Goal: Task Accomplishment & Management: Manage account settings

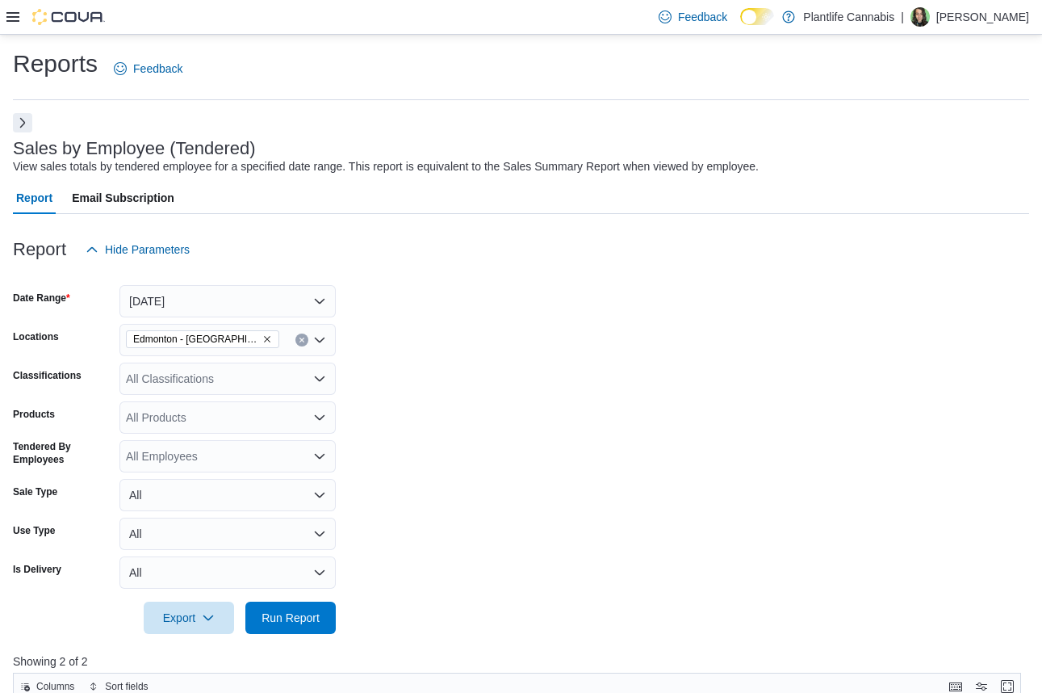
scroll to position [181, 0]
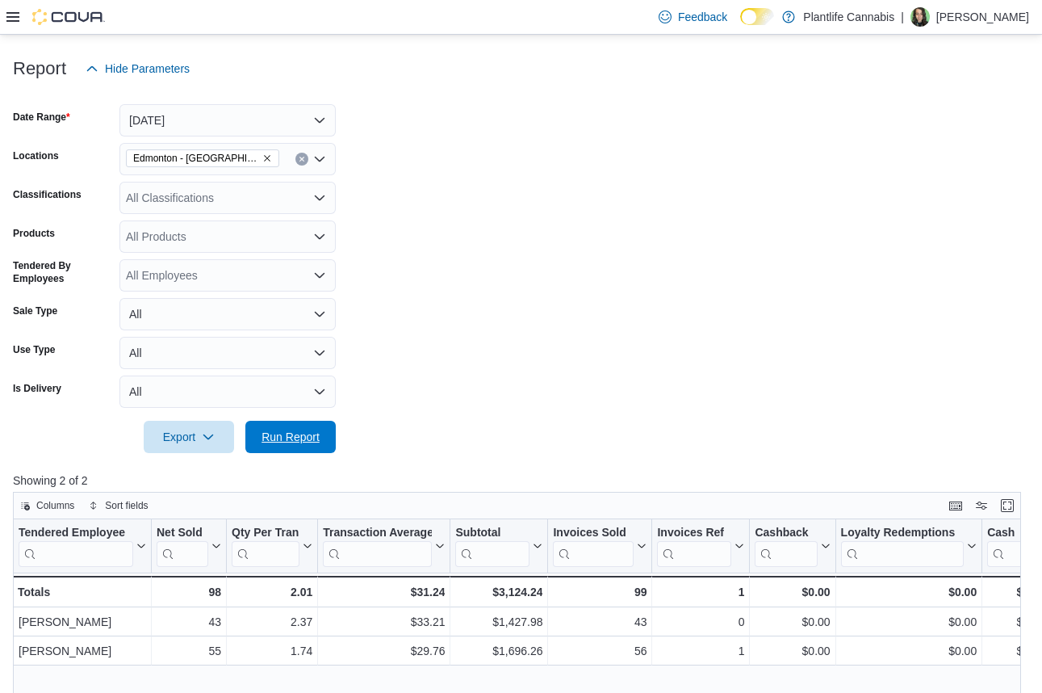
drag, startPoint x: 321, startPoint y: 450, endPoint x: 1044, endPoint y: 449, distance: 722.6
click at [321, 450] on span "Run Report" at bounding box center [290, 437] width 71 height 32
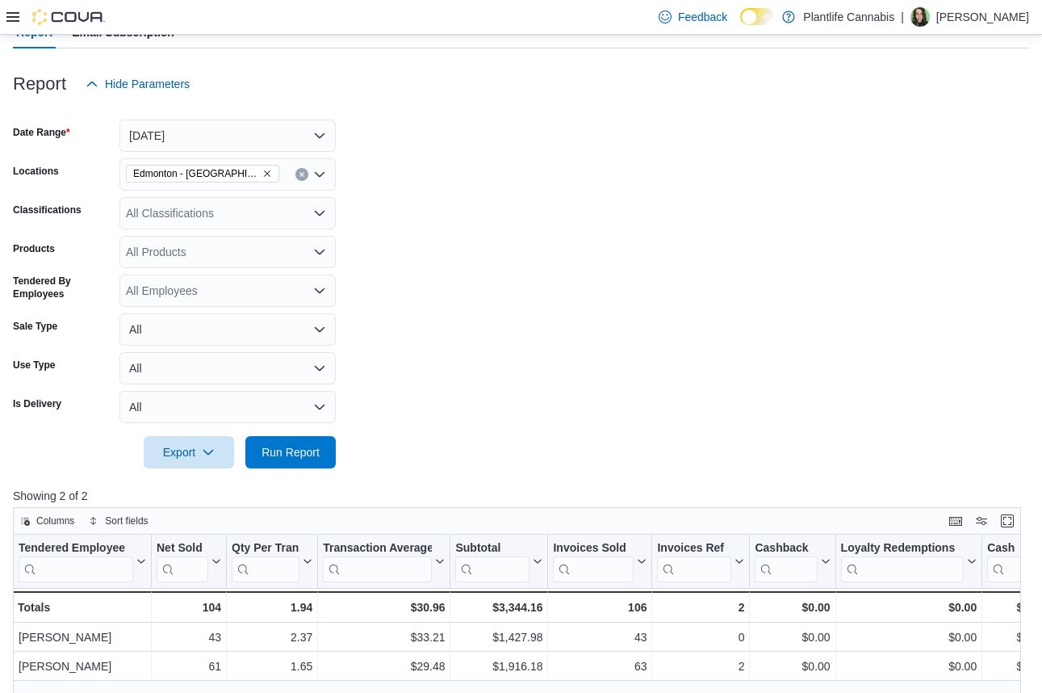
scroll to position [183, 0]
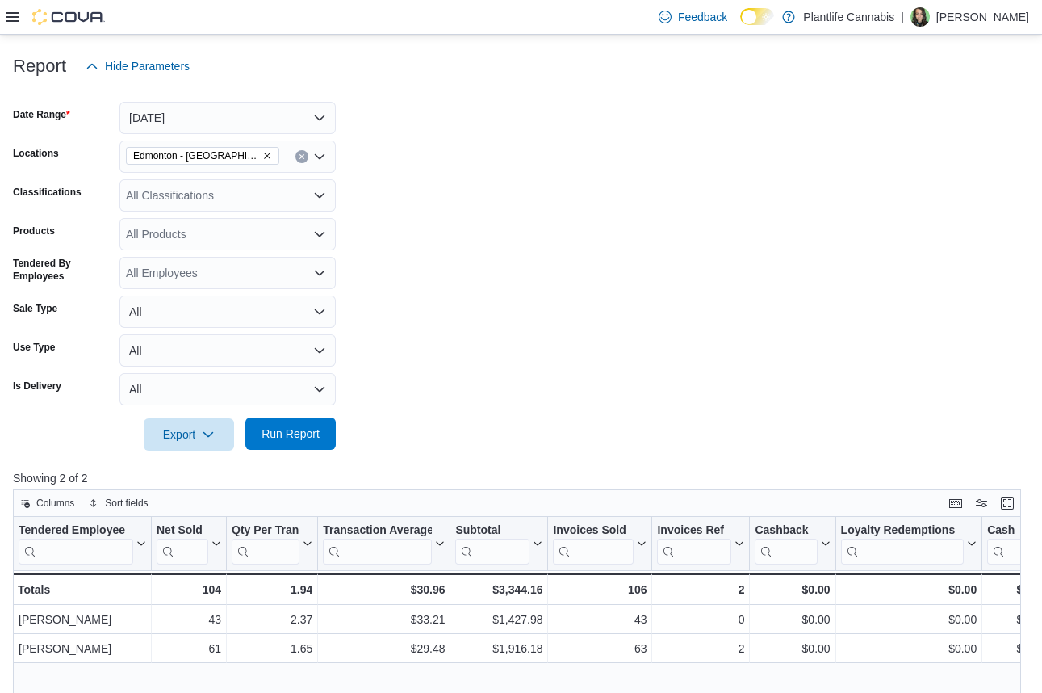
click at [296, 430] on span "Run Report" at bounding box center [291, 433] width 58 height 16
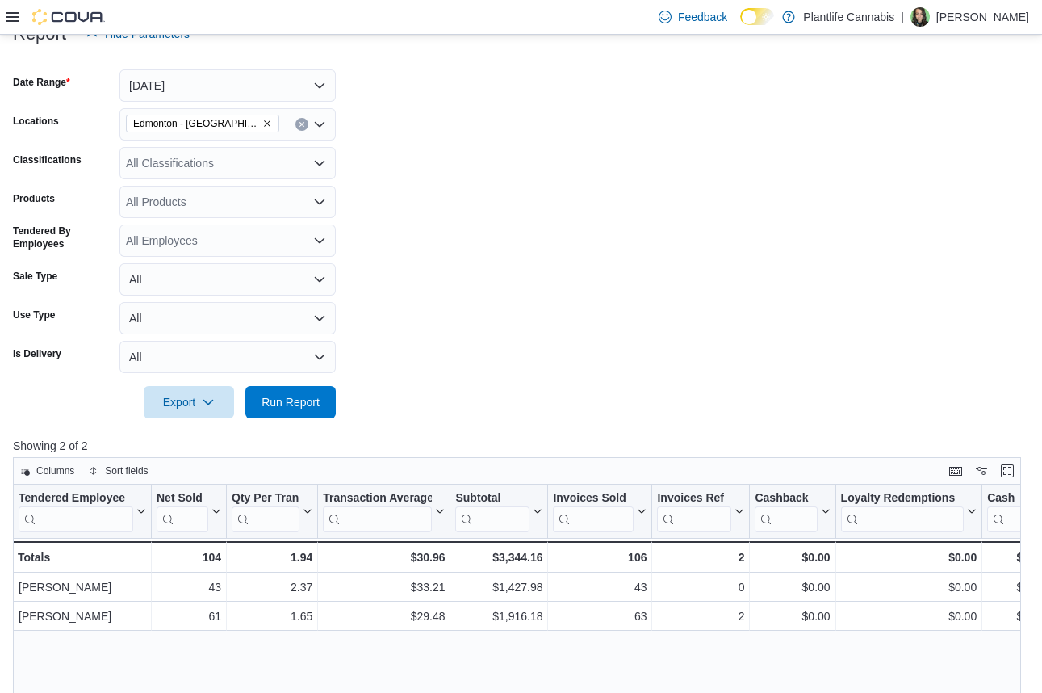
scroll to position [216, 0]
click at [325, 390] on span "Run Report" at bounding box center [290, 400] width 71 height 32
click at [228, 167] on div "All Classifications" at bounding box center [227, 162] width 216 height 32
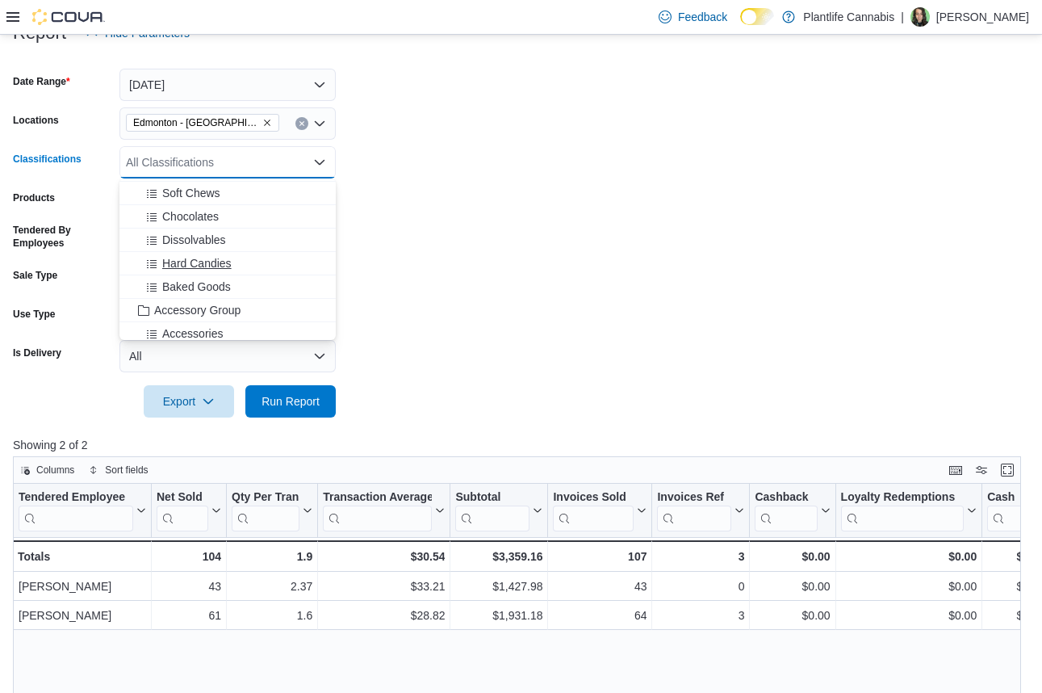
scroll to position [118, 0]
click at [241, 303] on span "Accessory Group" at bounding box center [197, 306] width 86 height 16
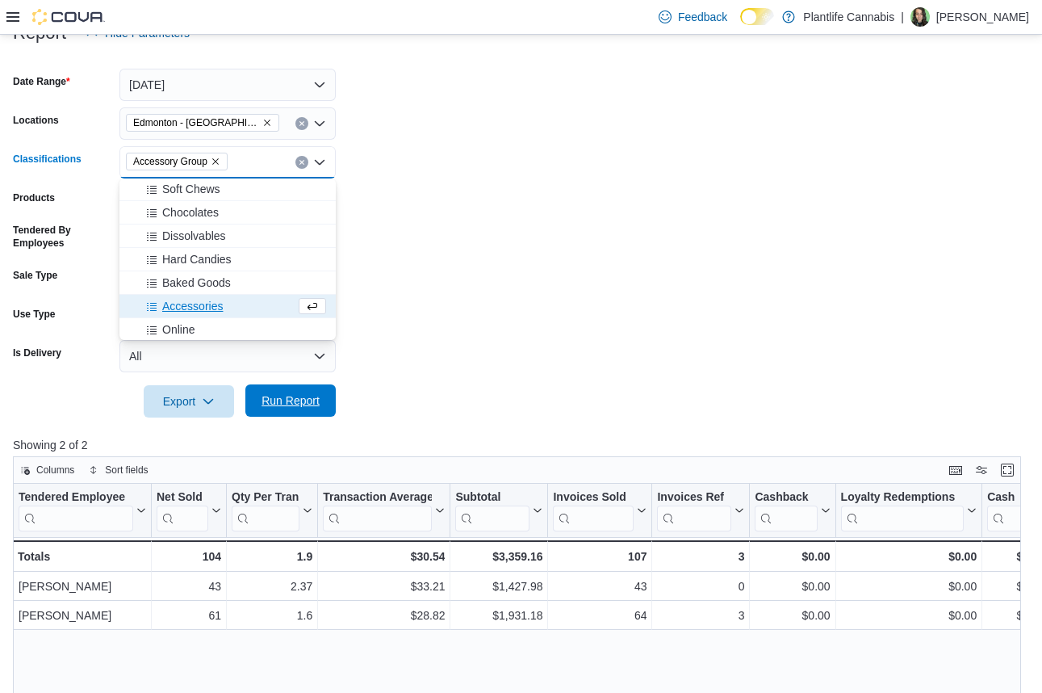
click at [306, 411] on span "Run Report" at bounding box center [290, 400] width 71 height 32
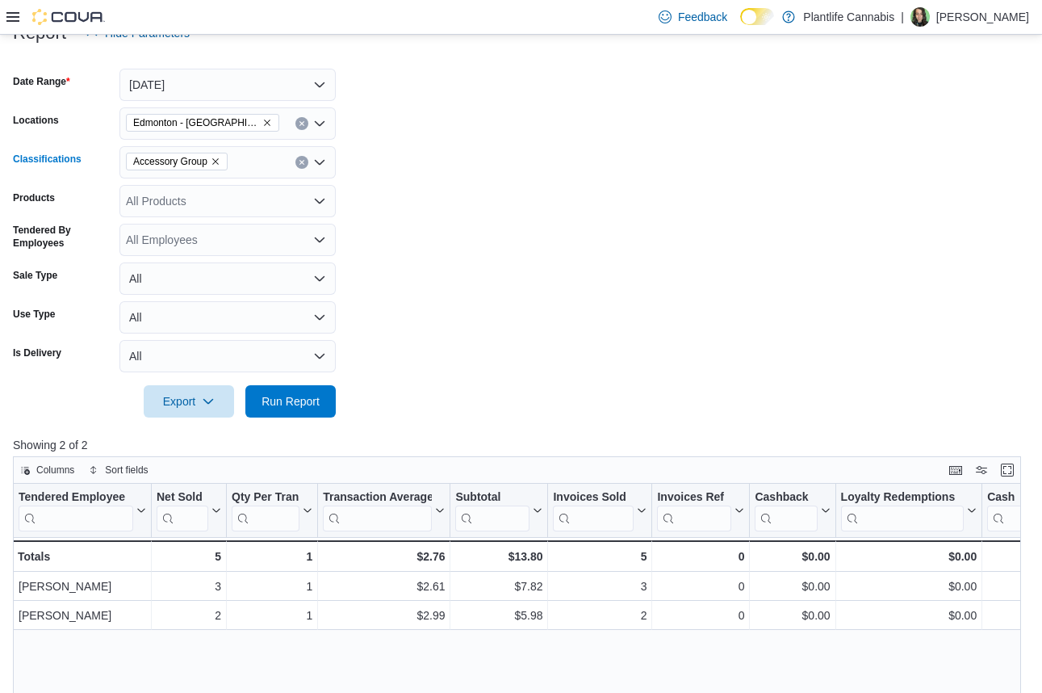
click at [219, 161] on icon "Remove Accessory Group from selection in this group" at bounding box center [215, 161] width 6 height 6
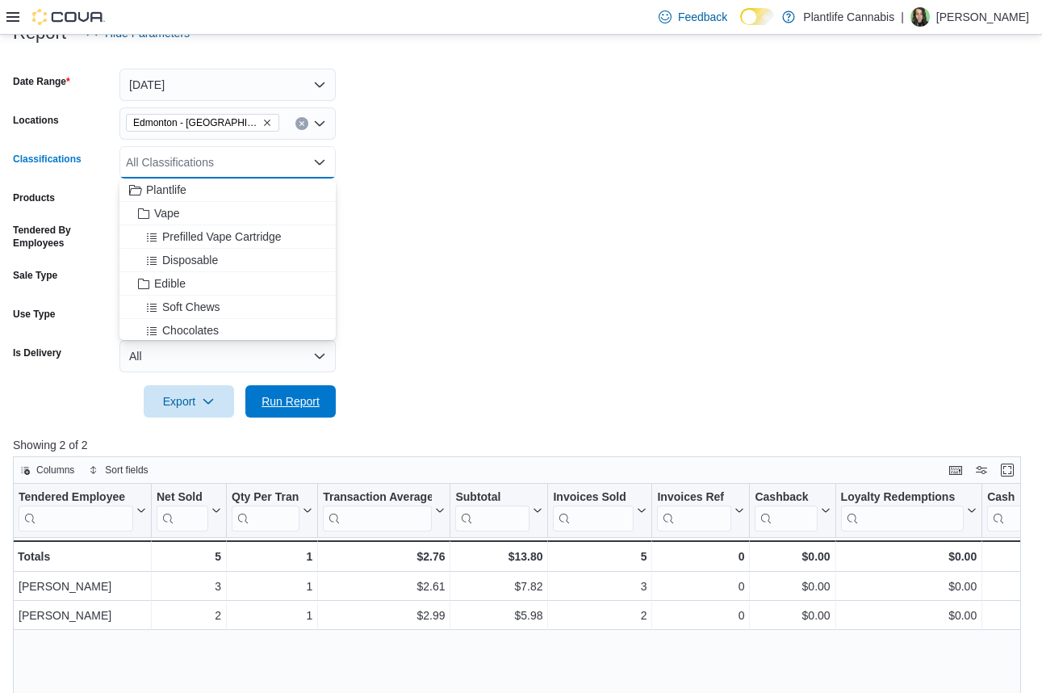
click at [300, 396] on span "Run Report" at bounding box center [291, 401] width 58 height 16
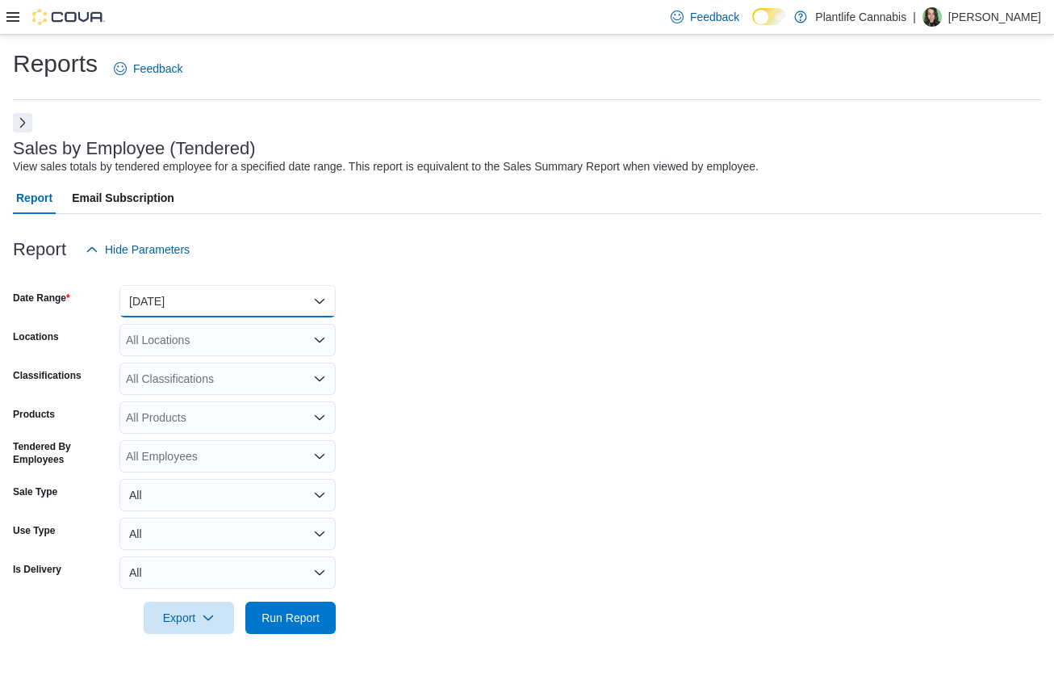
click at [211, 296] on button "[DATE]" at bounding box center [227, 301] width 216 height 32
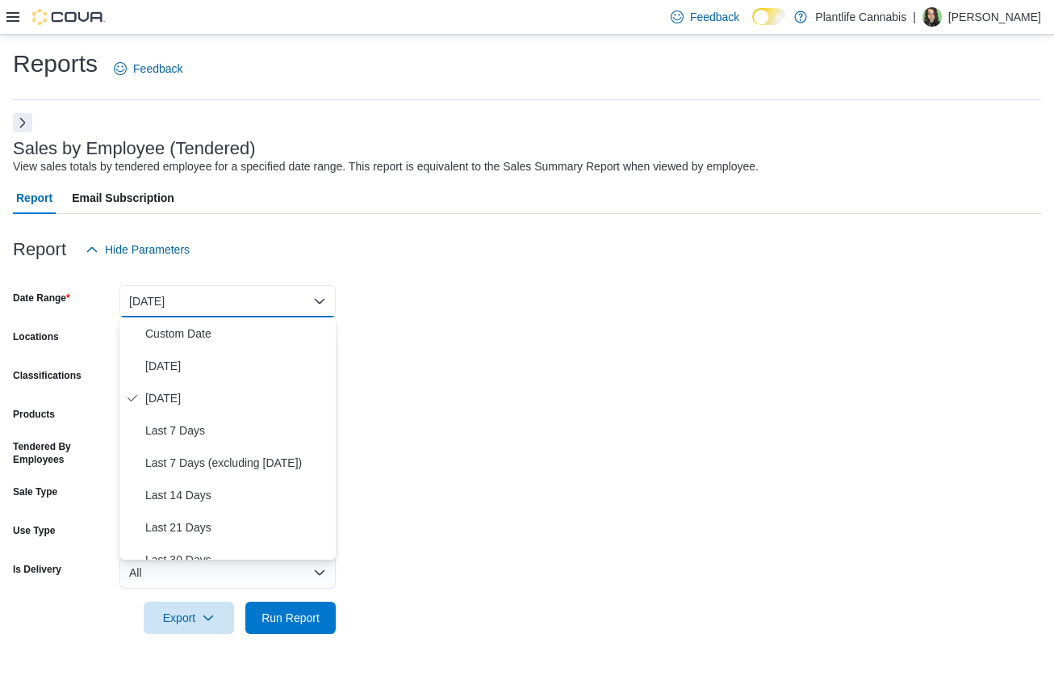
click at [27, 132] on div at bounding box center [527, 135] width 1029 height 6
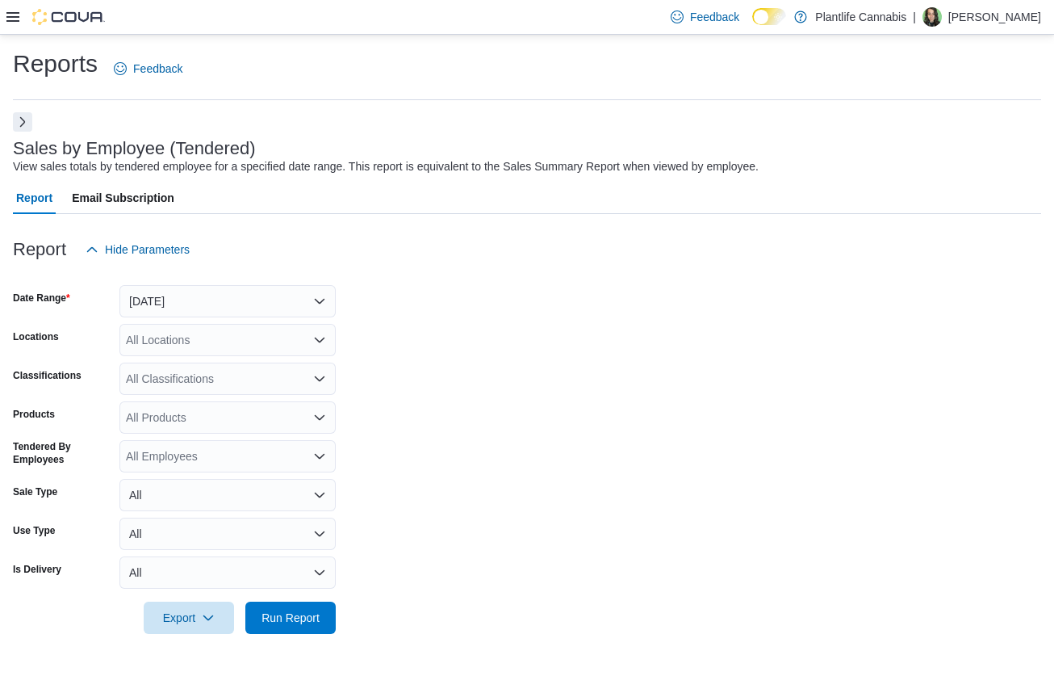
click at [25, 124] on button "Next" at bounding box center [22, 121] width 19 height 19
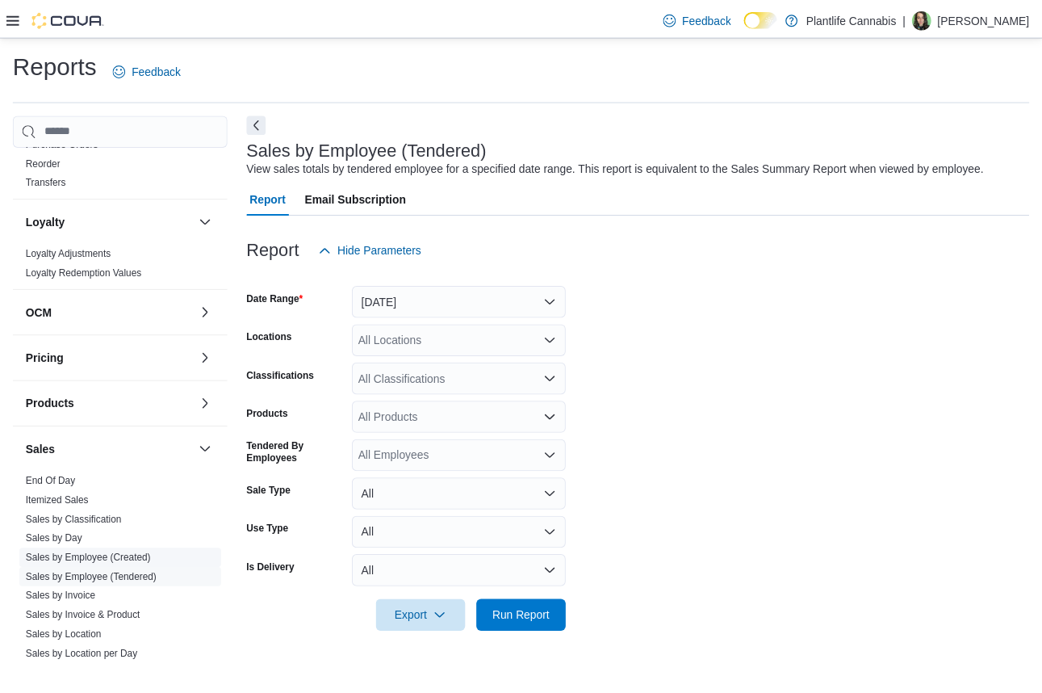
scroll to position [757, 0]
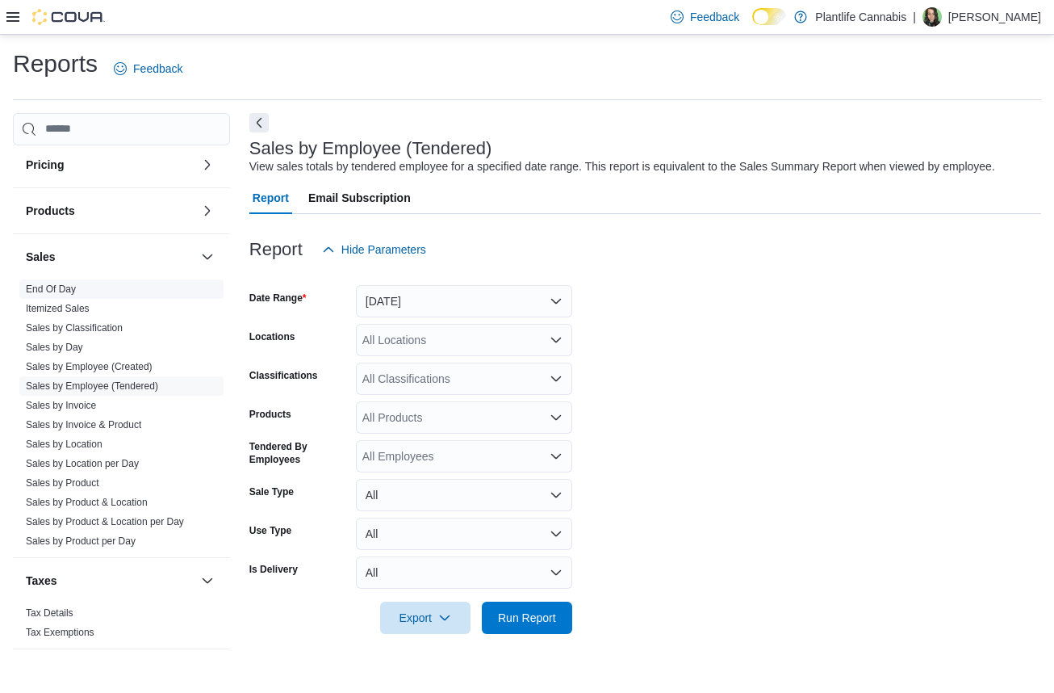
click at [50, 288] on link "End Of Day" at bounding box center [51, 288] width 50 height 11
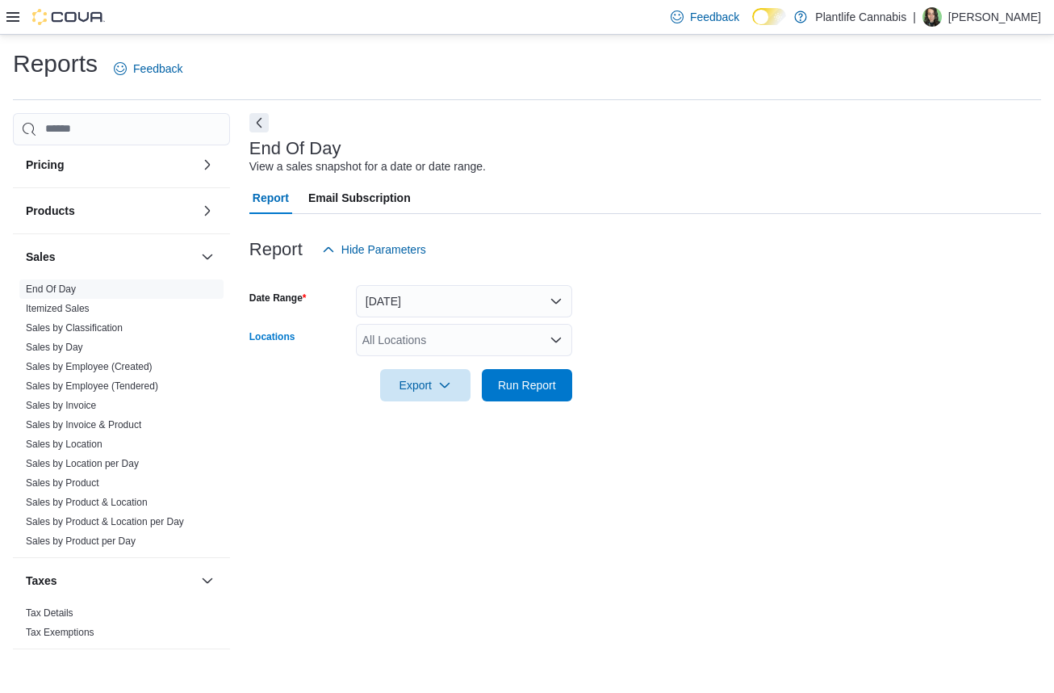
click at [483, 333] on div "All Locations" at bounding box center [464, 340] width 216 height 32
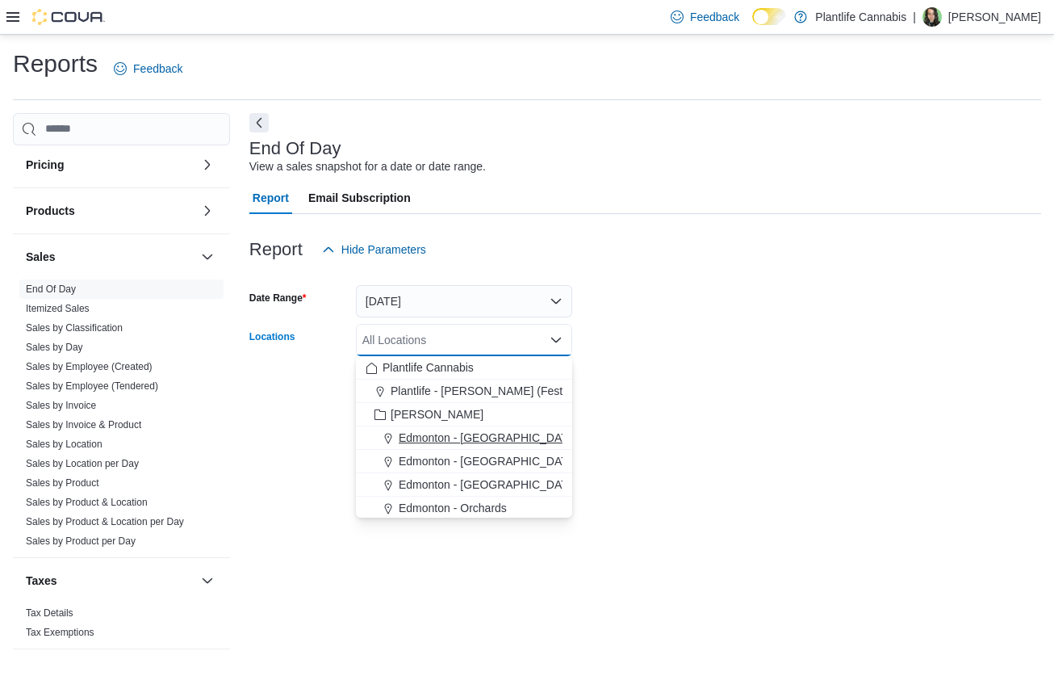
click at [510, 442] on span "Edmonton - [GEOGRAPHIC_DATA]" at bounding box center [488, 438] width 179 height 16
click at [706, 353] on form "Date Range Today Locations Edmonton - Harvest Pointe Combo box. Selected. Edmon…" at bounding box center [645, 334] width 792 height 136
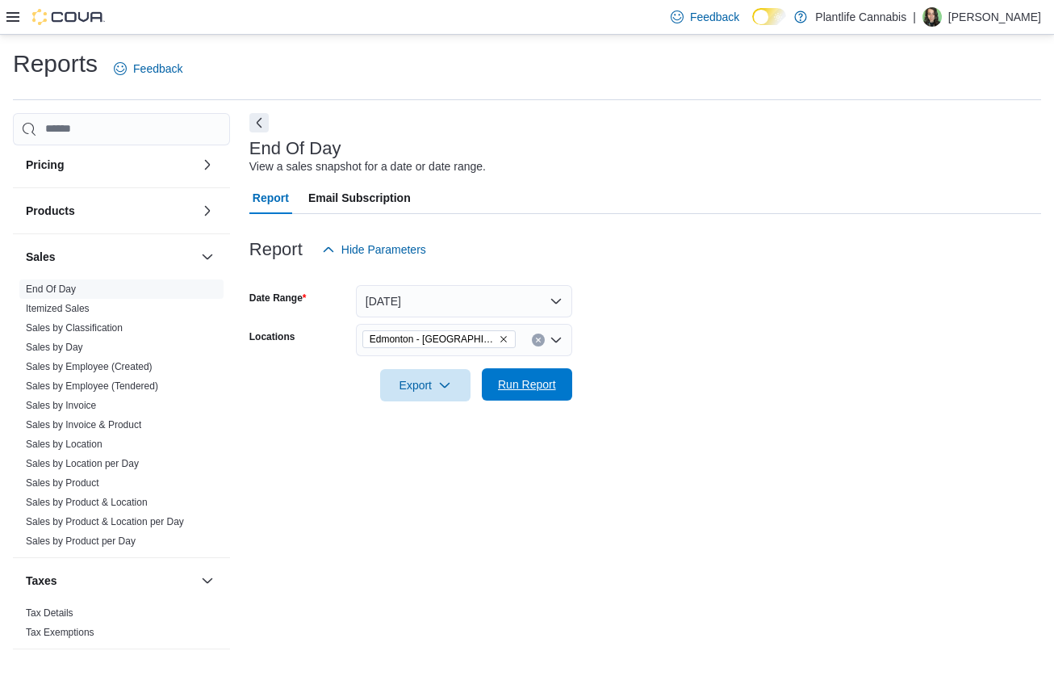
click at [555, 395] on span "Run Report" at bounding box center [527, 384] width 71 height 32
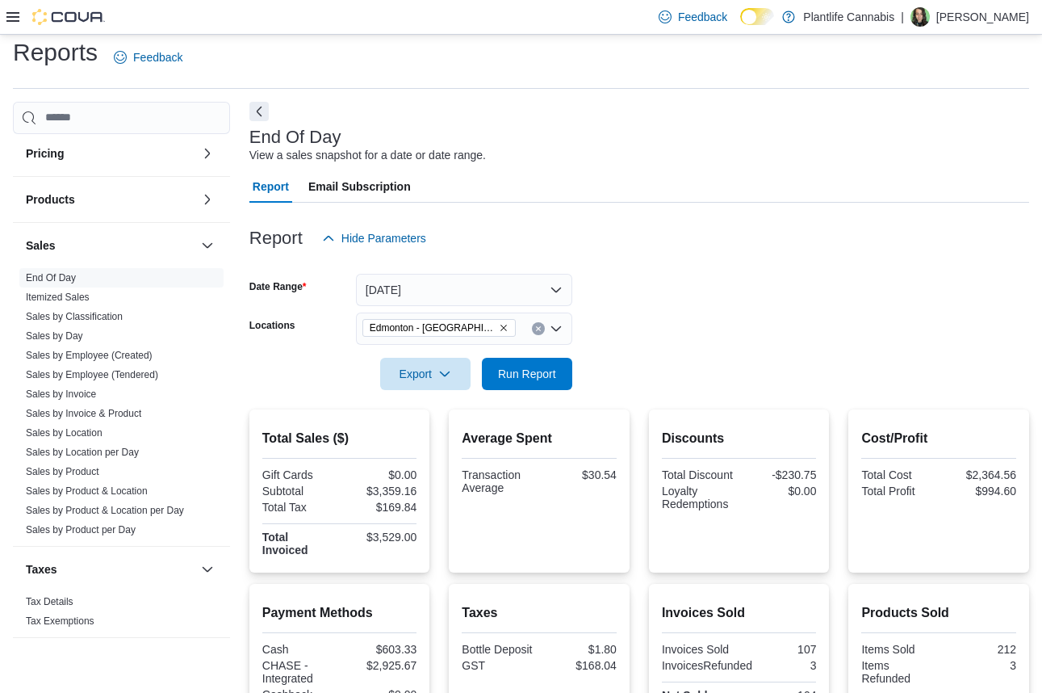
scroll to position [13, 0]
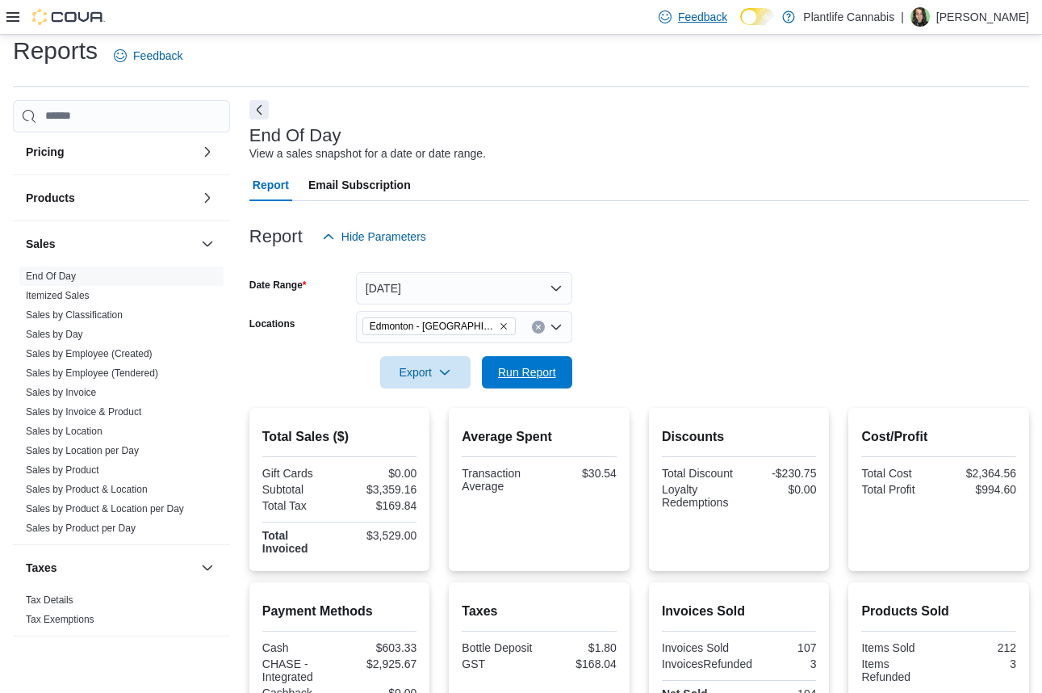
click at [526, 373] on span "Run Report" at bounding box center [527, 372] width 58 height 16
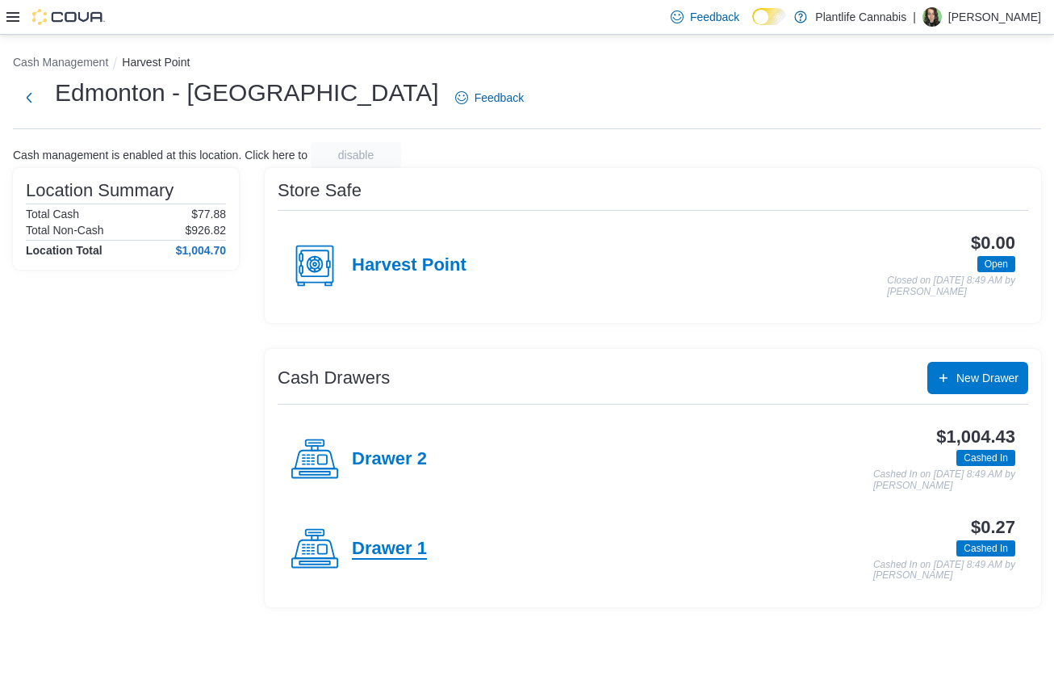
click at [399, 559] on h4 "Drawer 1" at bounding box center [389, 549] width 75 height 21
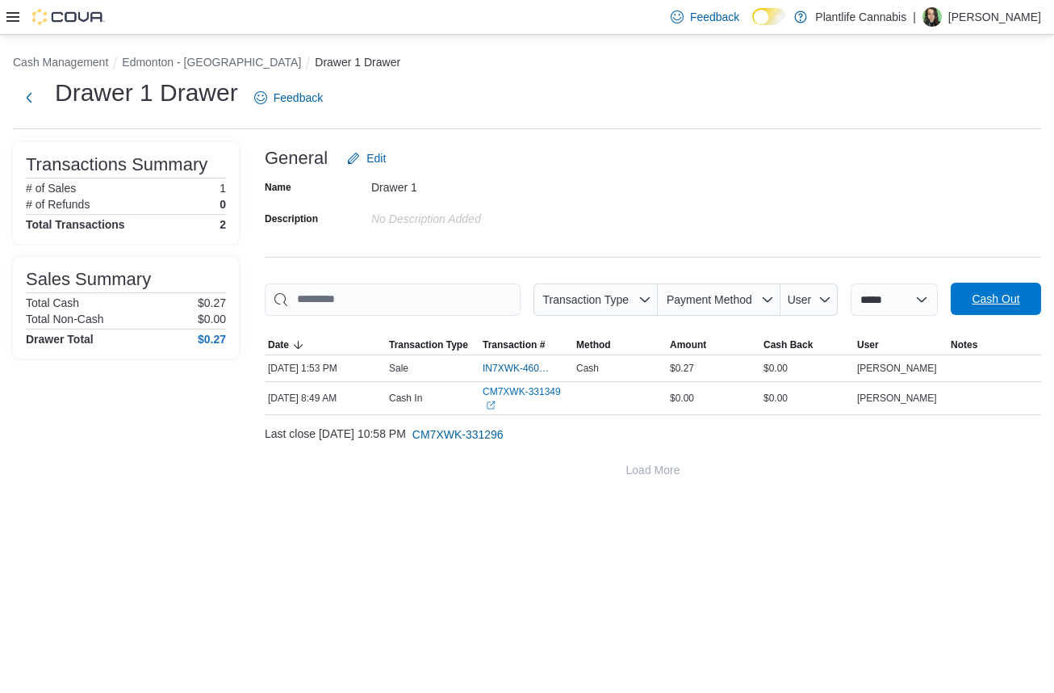
click at [1026, 303] on span "Cash Out" at bounding box center [996, 299] width 71 height 32
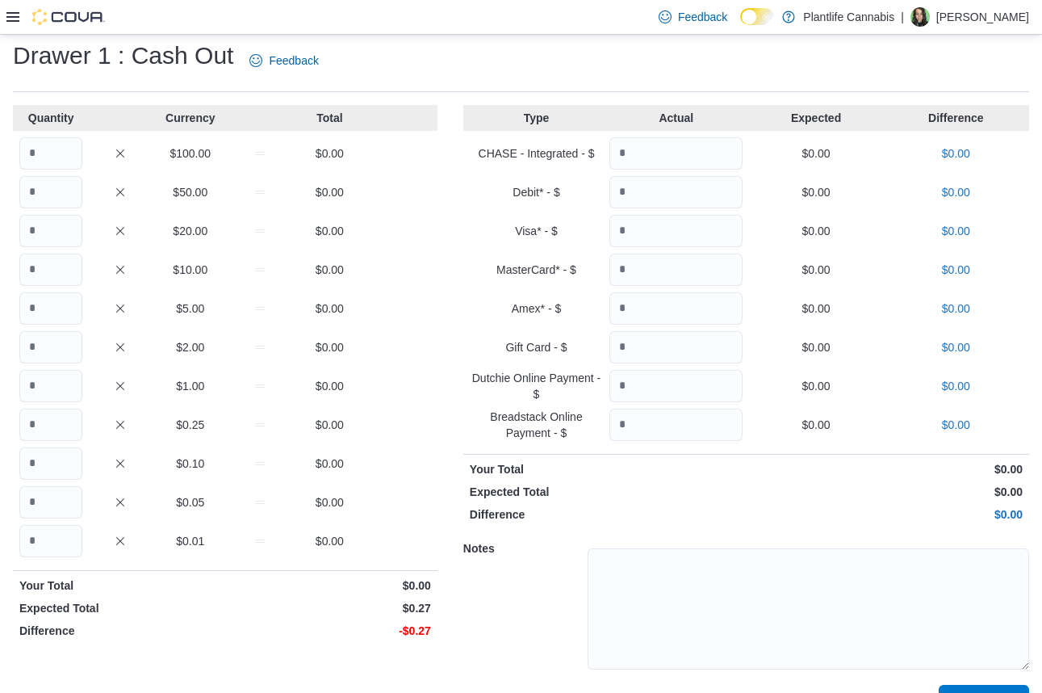
scroll to position [74, 0]
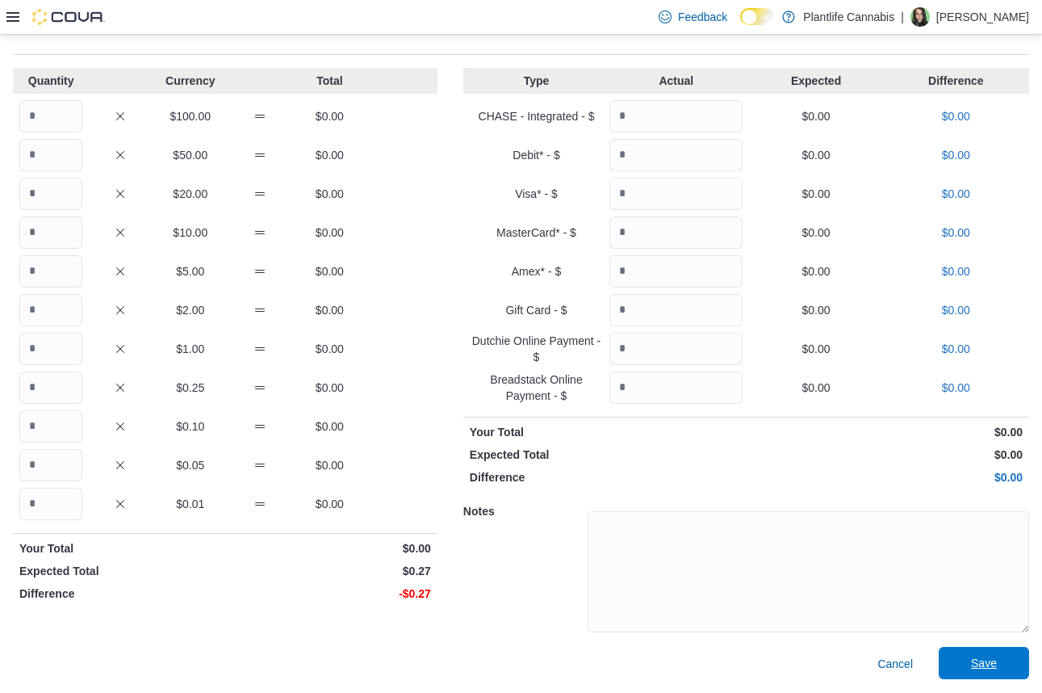
click at [986, 678] on span "Save" at bounding box center [984, 663] width 71 height 32
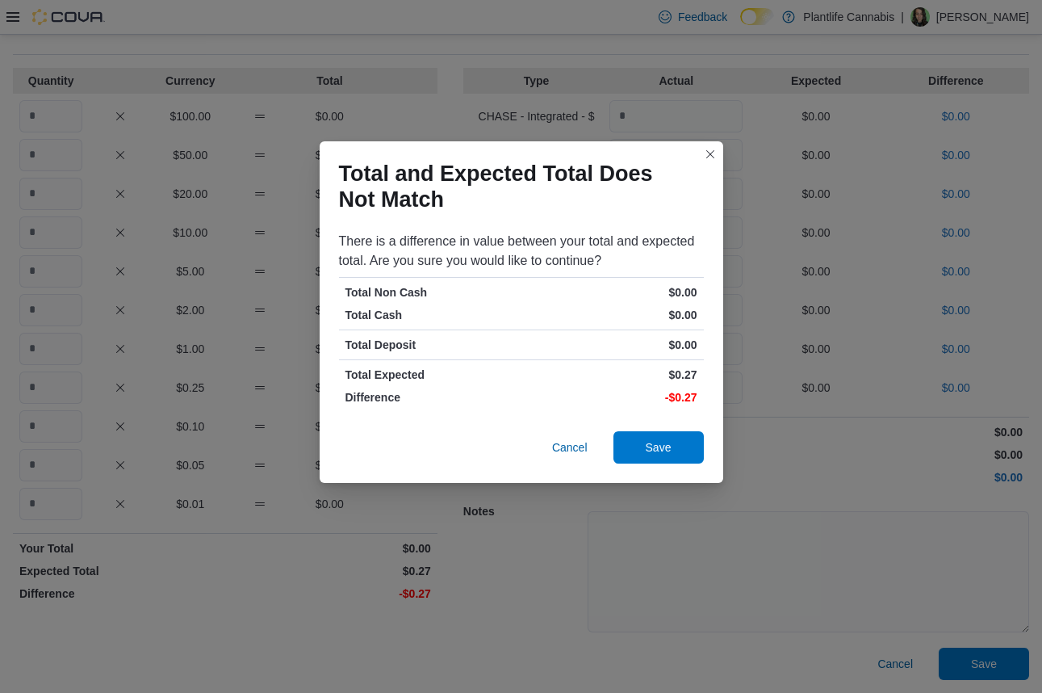
click at [984, 676] on div "Total and Expected Total Does Not Match There is a difference in value between …" at bounding box center [521, 346] width 1042 height 693
click at [646, 440] on span "Save" at bounding box center [659, 446] width 26 height 16
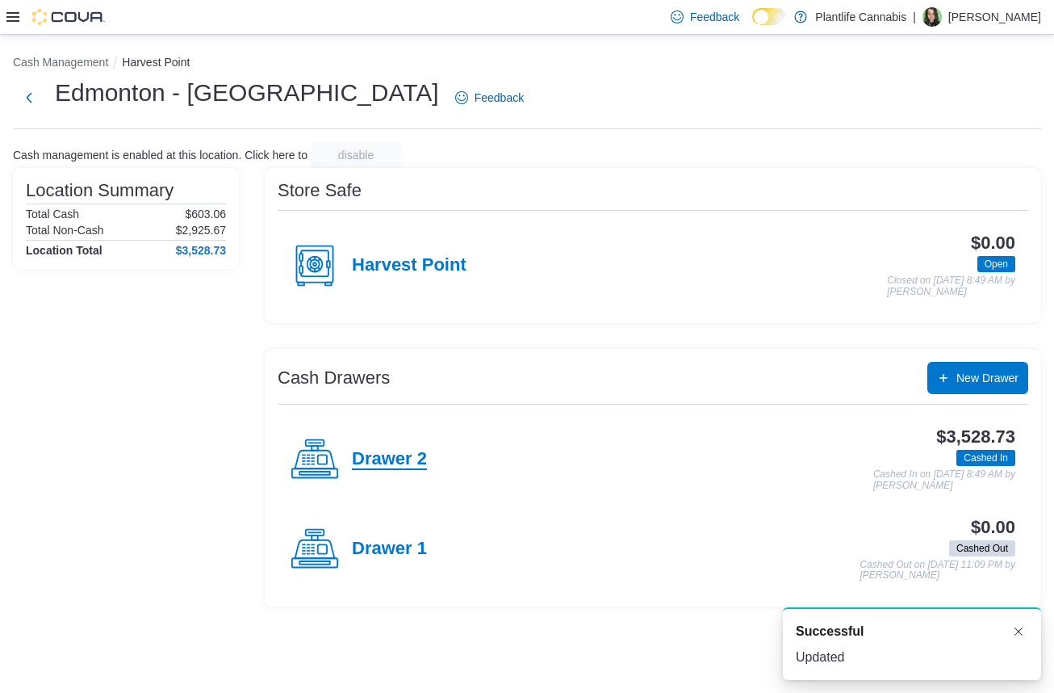
click at [400, 457] on h4 "Drawer 2" at bounding box center [389, 459] width 75 height 21
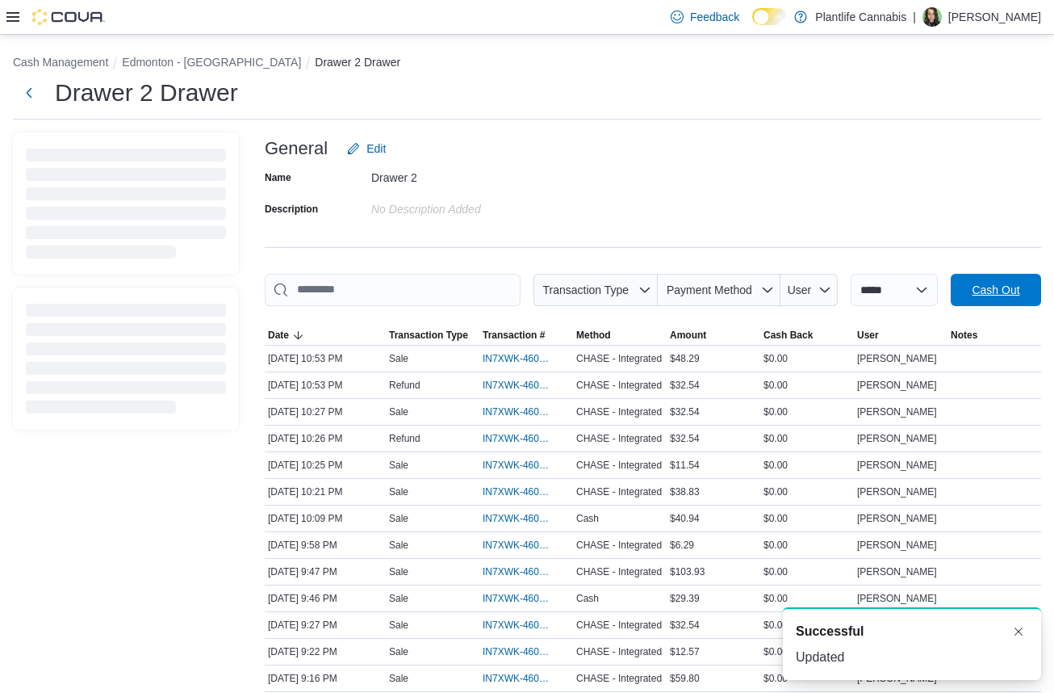
drag, startPoint x: 915, startPoint y: 562, endPoint x: 1008, endPoint y: 290, distance: 287.8
click at [1008, 290] on span "Cash Out" at bounding box center [996, 290] width 48 height 16
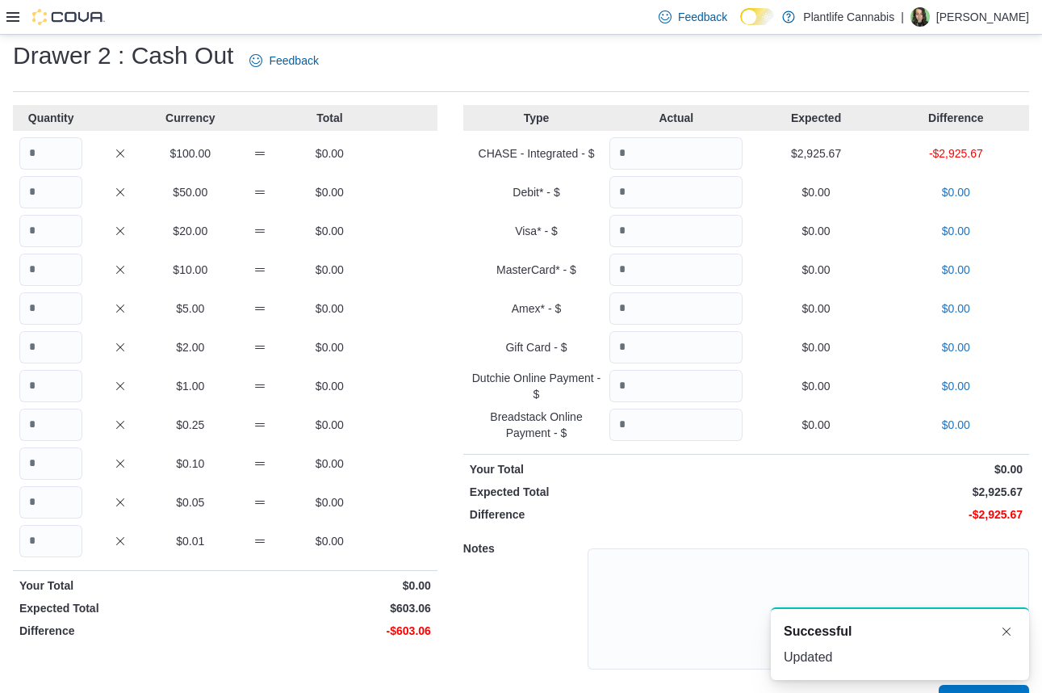
scroll to position [74, 0]
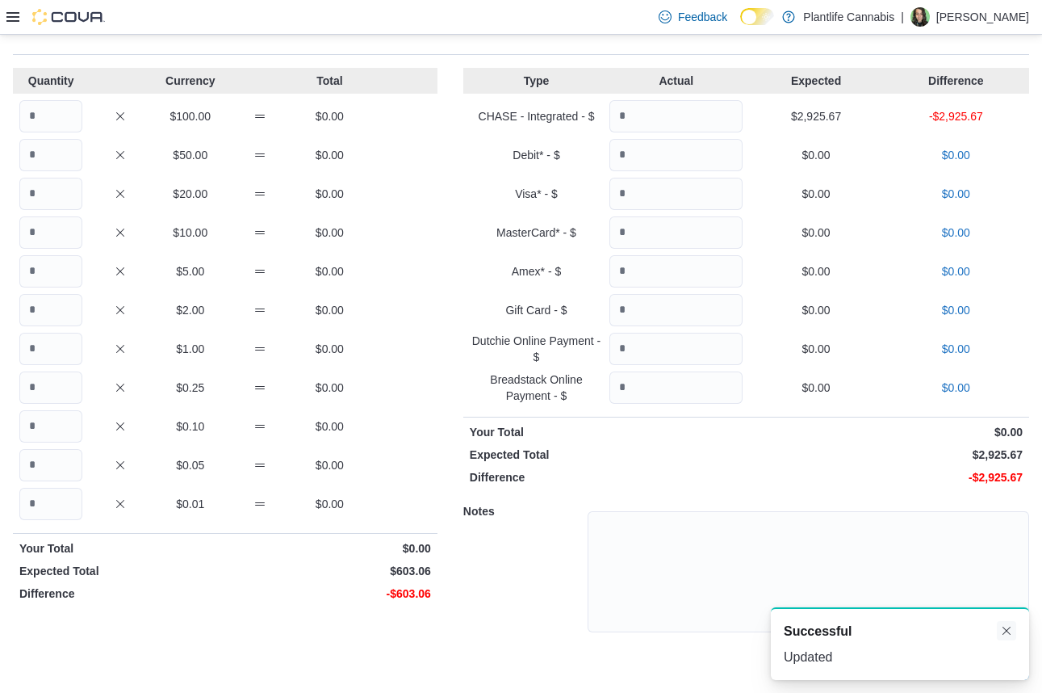
click at [1011, 622] on button "Dismiss toast" at bounding box center [1006, 630] width 19 height 19
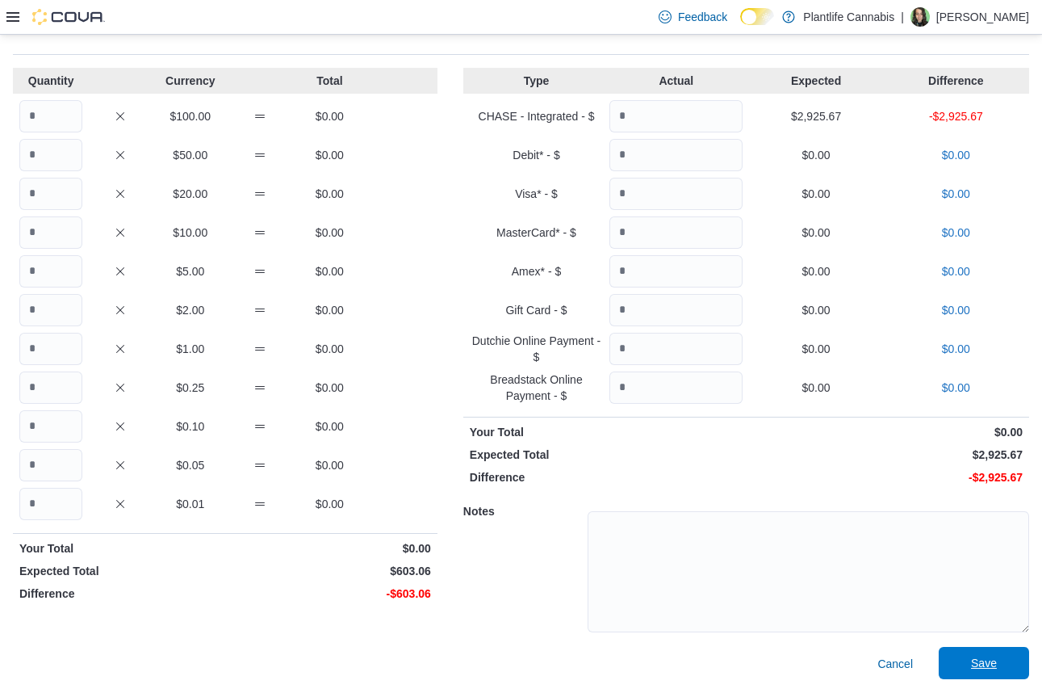
click at [1016, 669] on span "Save" at bounding box center [984, 663] width 71 height 32
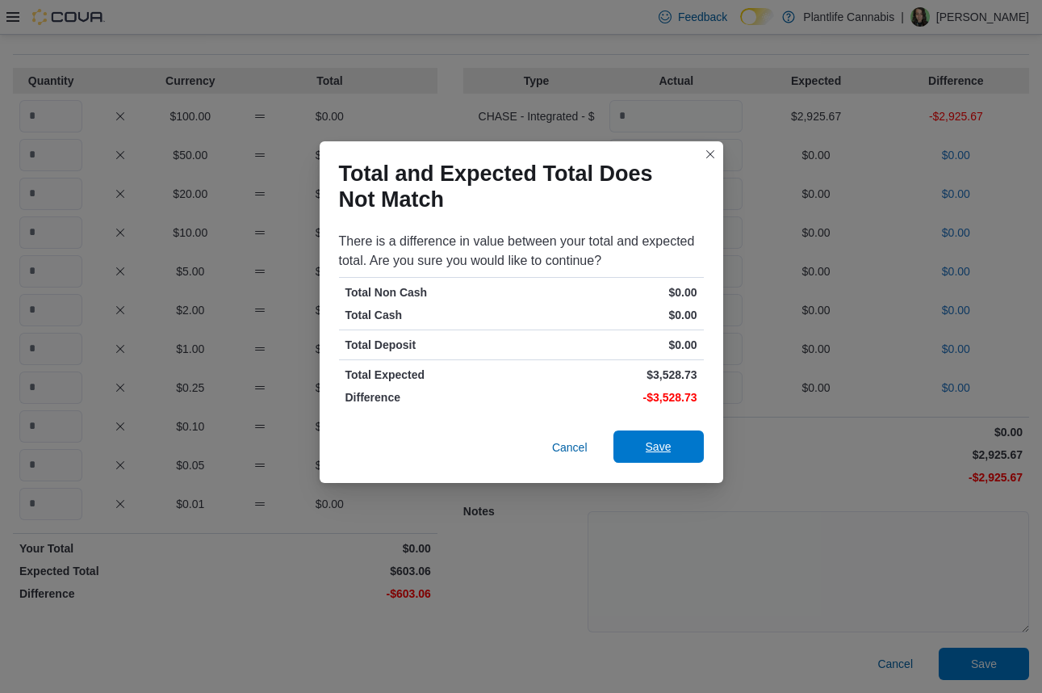
click at [698, 438] on button "Save" at bounding box center [659, 446] width 90 height 32
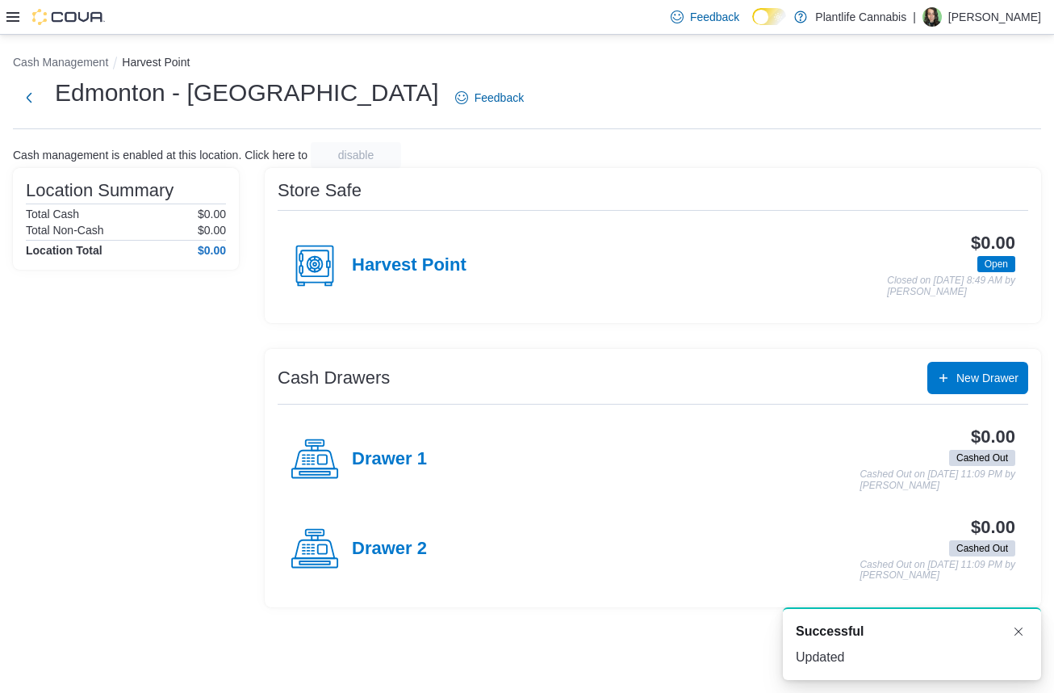
click at [382, 253] on div "Harvest Point" at bounding box center [379, 265] width 176 height 48
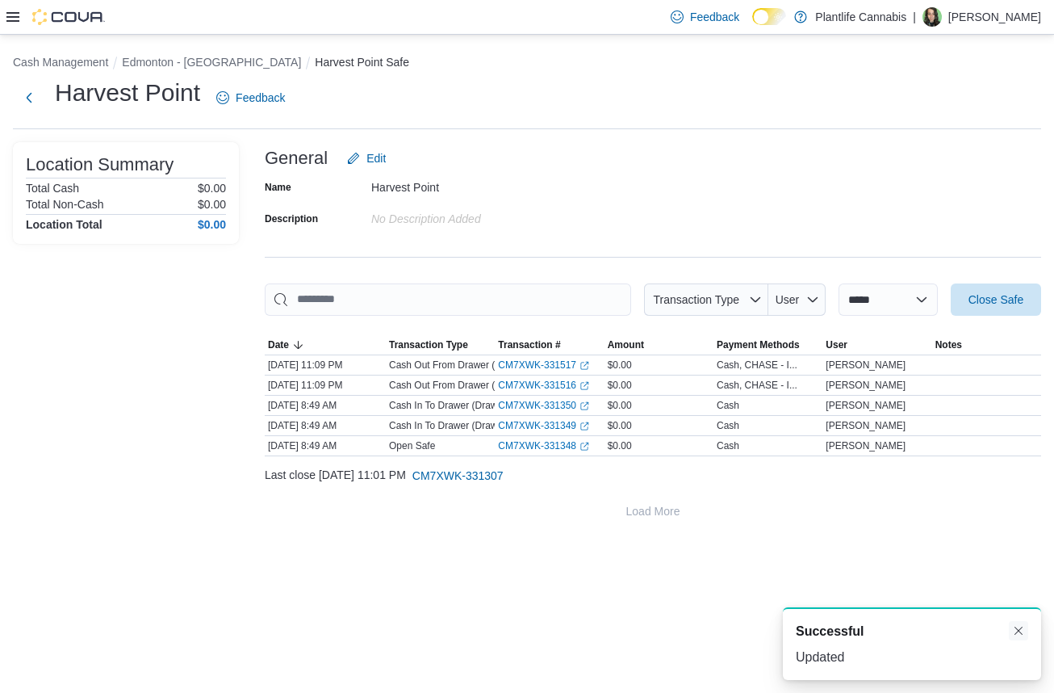
click at [1016, 631] on button "Dismiss toast" at bounding box center [1018, 630] width 19 height 19
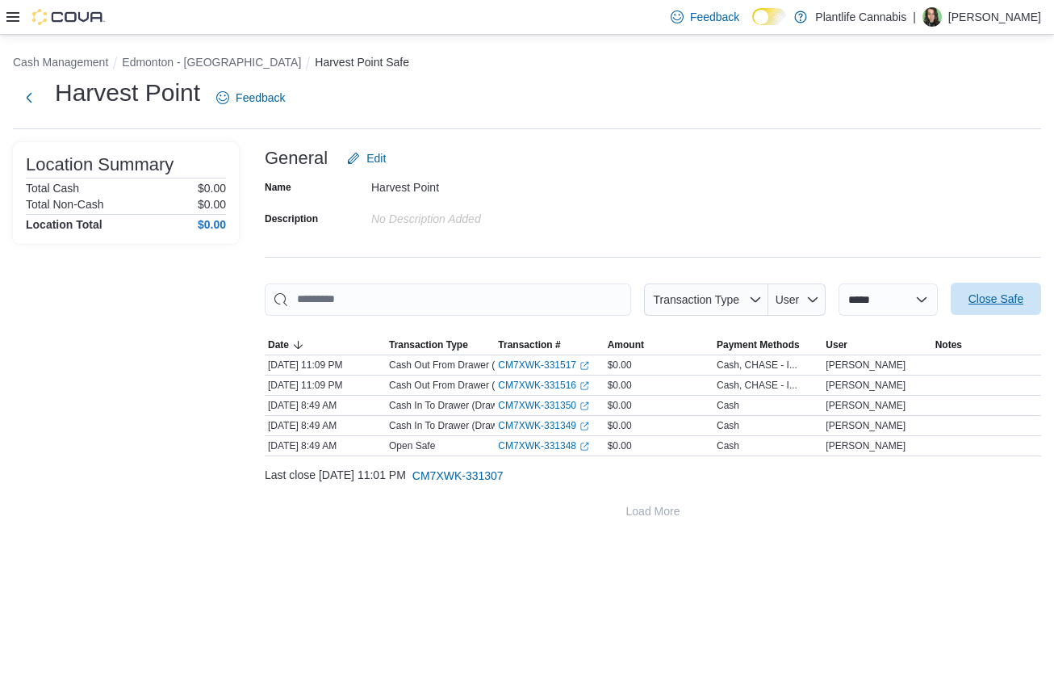
click at [992, 296] on span "Close Safe" at bounding box center [996, 299] width 55 height 16
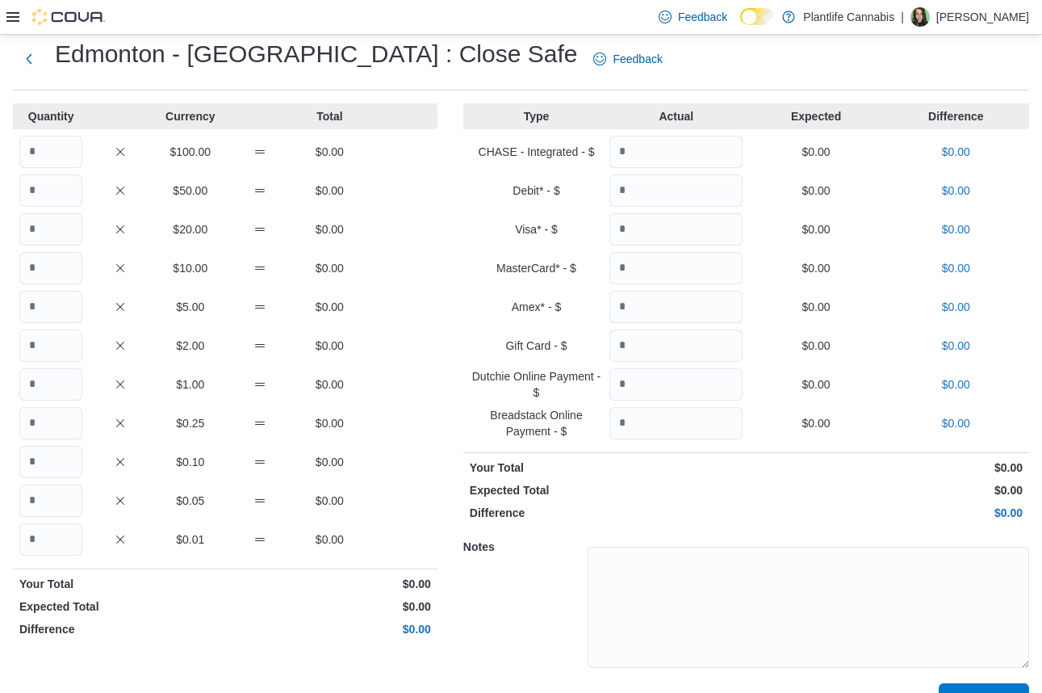
scroll to position [74, 0]
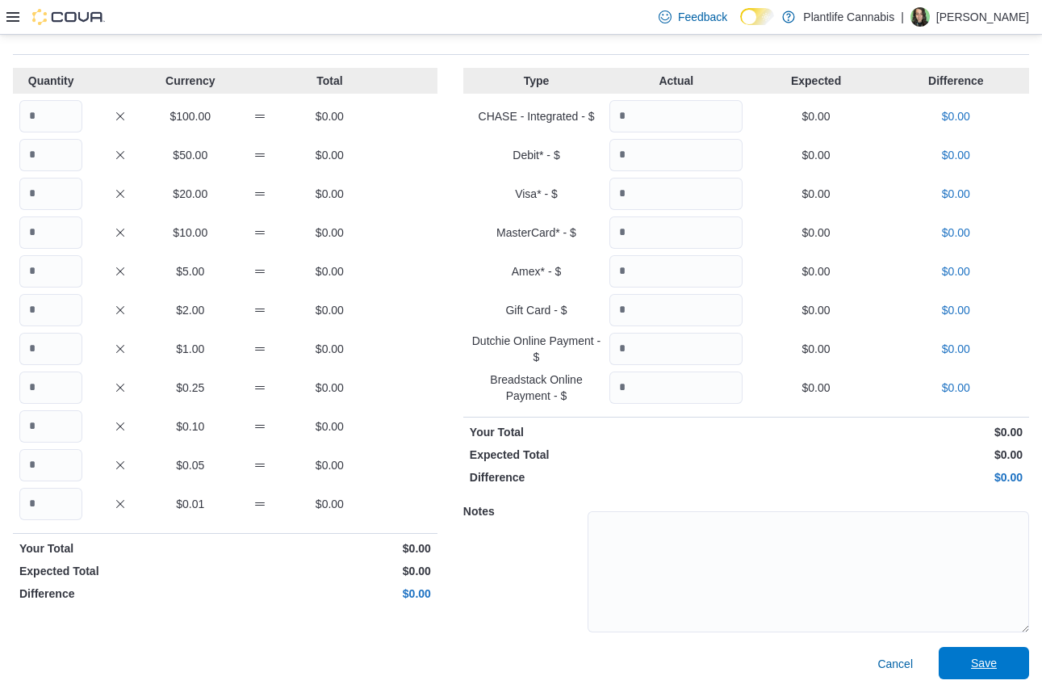
click at [997, 670] on span "Save" at bounding box center [984, 663] width 26 height 16
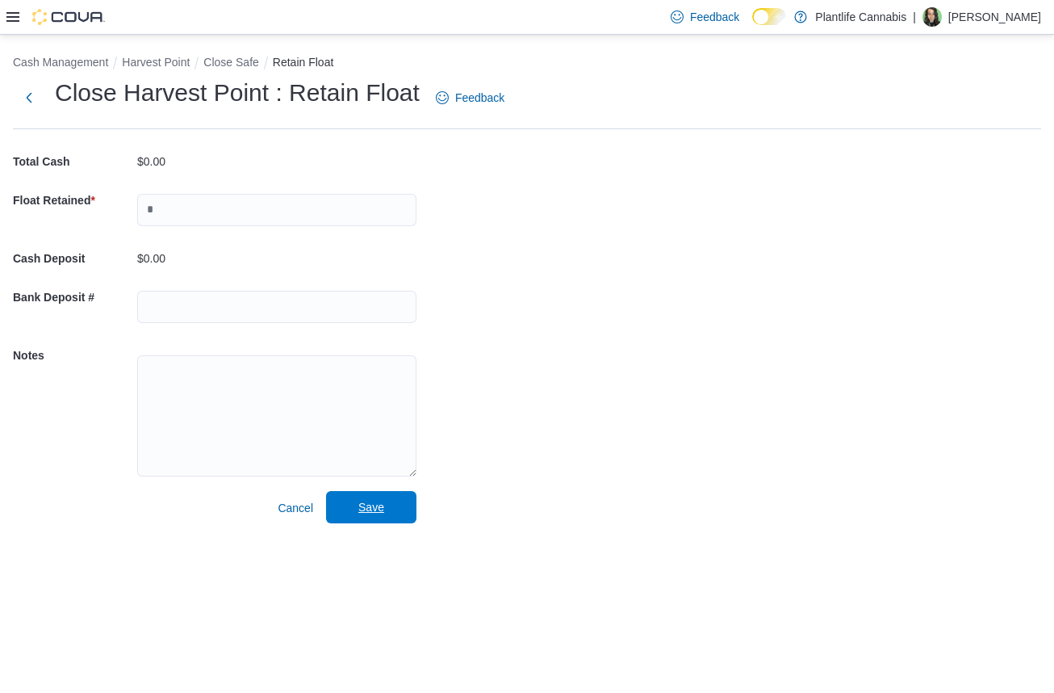
click at [386, 507] on span "Save" at bounding box center [371, 507] width 71 height 32
